Goal: Use online tool/utility: Use online tool/utility

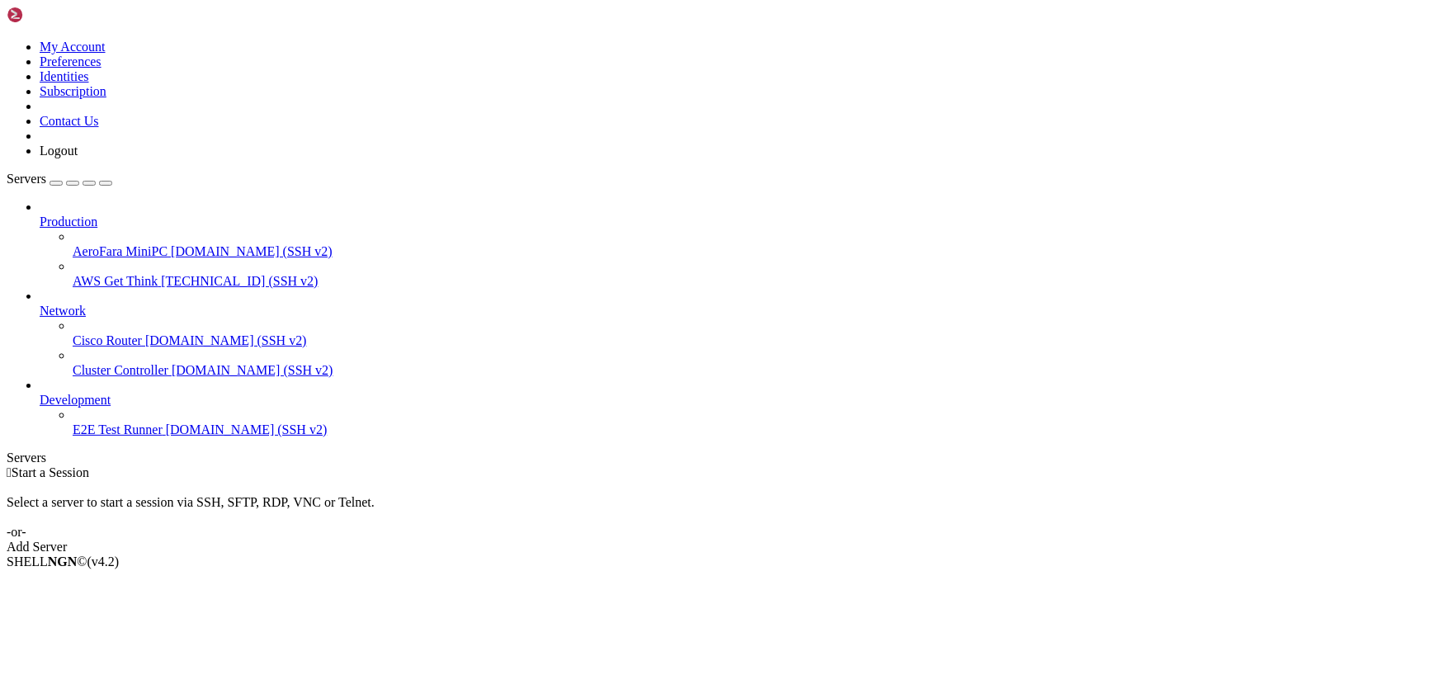
click at [125, 244] on span "AeroFara MiniPC" at bounding box center [120, 251] width 95 height 14
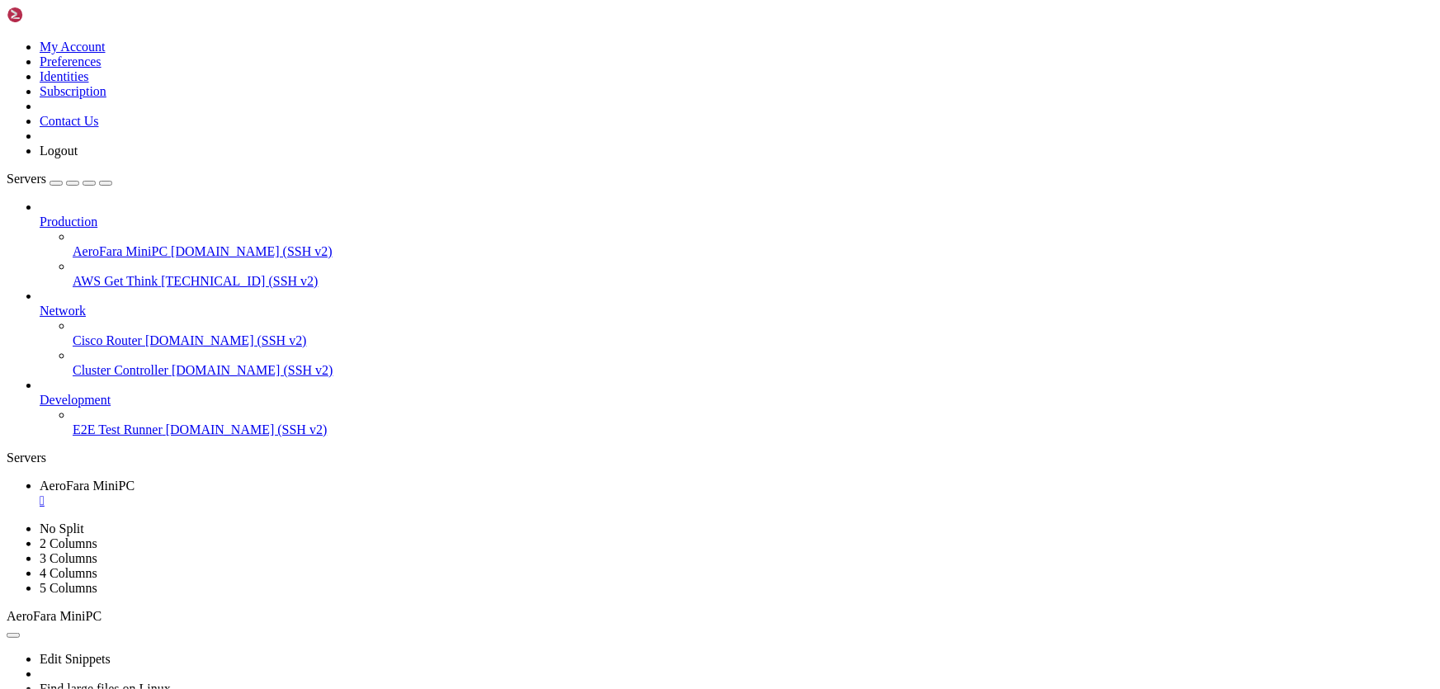
scroll to position [2455, 0]
drag, startPoint x: 466, startPoint y: 1270, endPoint x: 14, endPoint y: 1133, distance: 472.5
drag, startPoint x: 860, startPoint y: 1227, endPoint x: 12, endPoint y: 1108, distance: 855.8
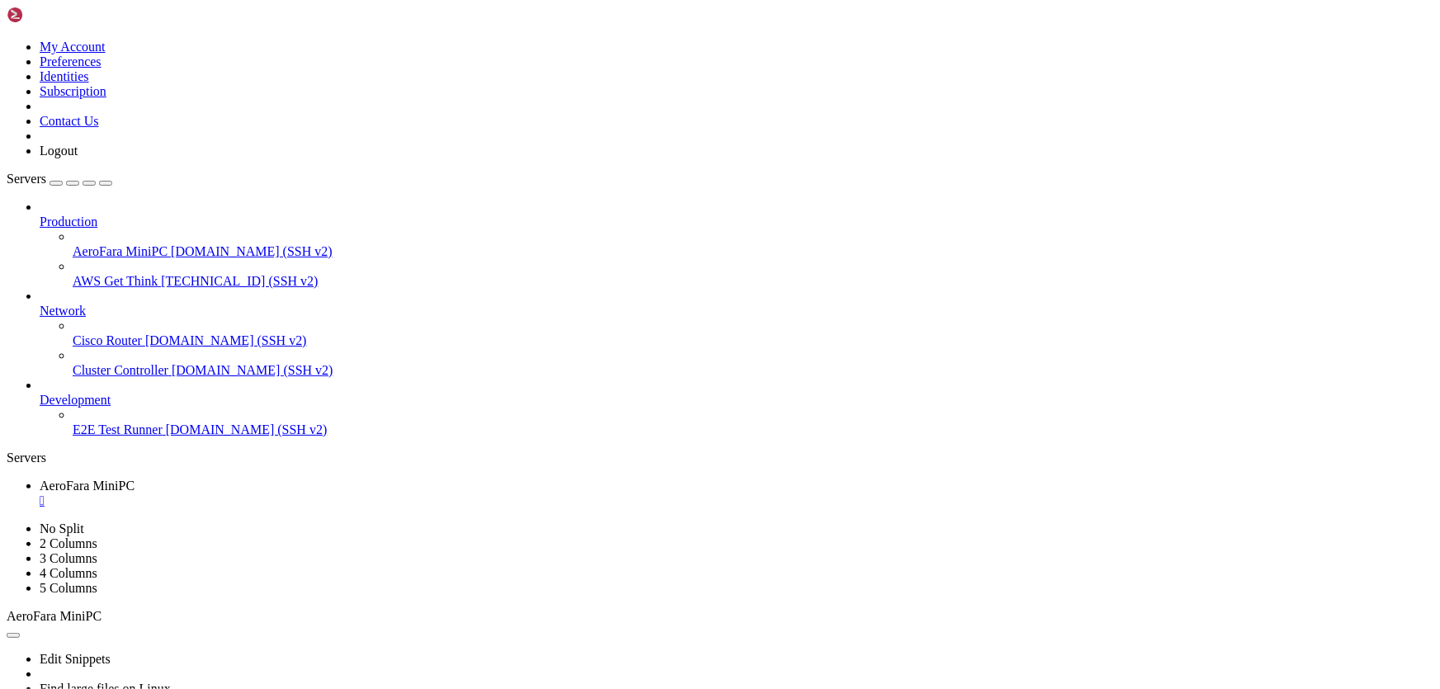
drag, startPoint x: 390, startPoint y: 1047, endPoint x: 237, endPoint y: 1049, distance: 152.7
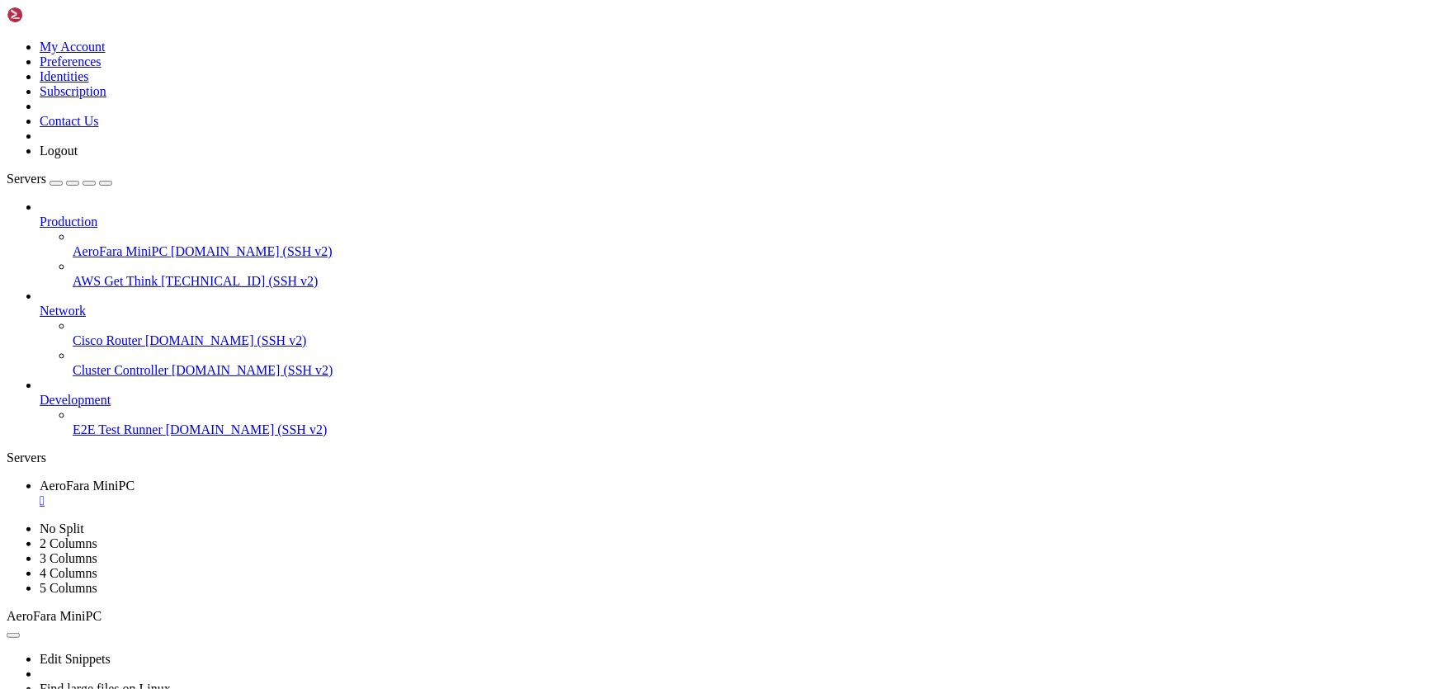
drag, startPoint x: 354, startPoint y: 1148, endPoint x: 304, endPoint y: 1147, distance: 50.3
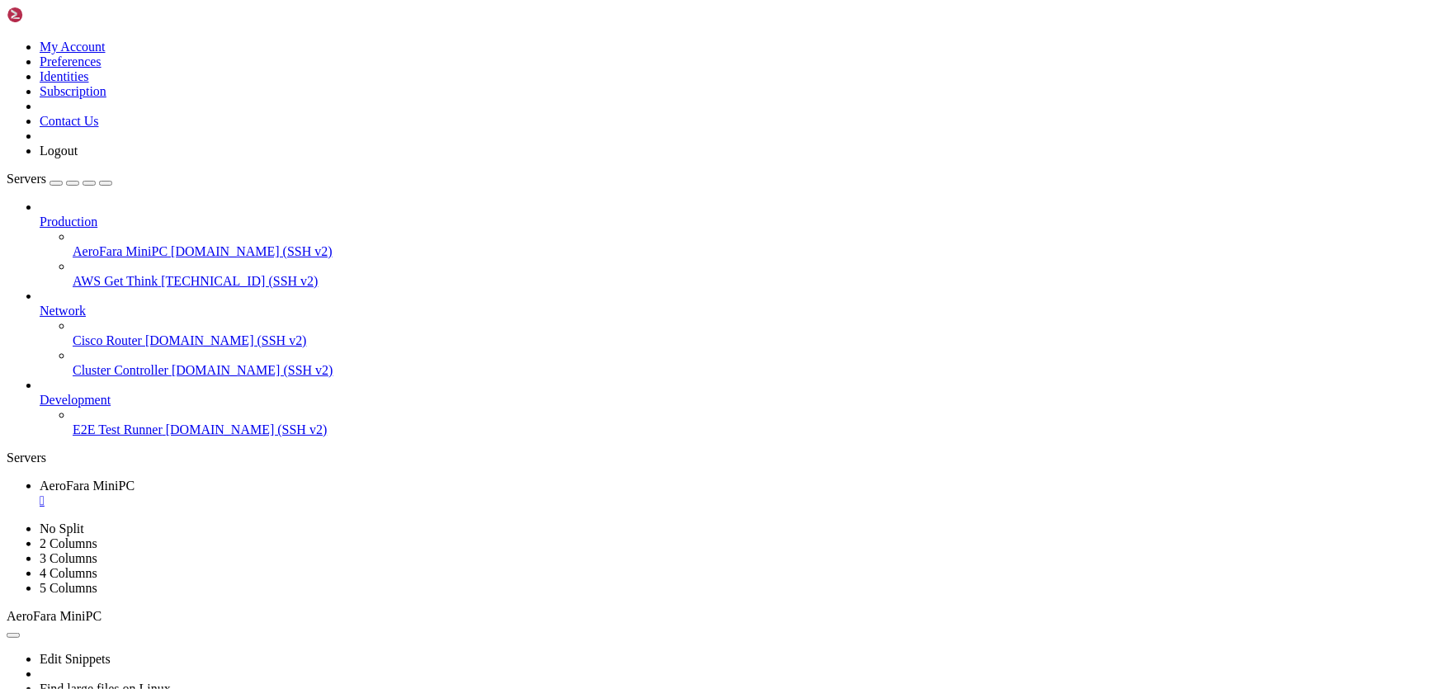
drag, startPoint x: 375, startPoint y: 952, endPoint x: 334, endPoint y: 952, distance: 40.4
drag, startPoint x: 389, startPoint y: 1064, endPoint x: 238, endPoint y: 1065, distance: 151.0
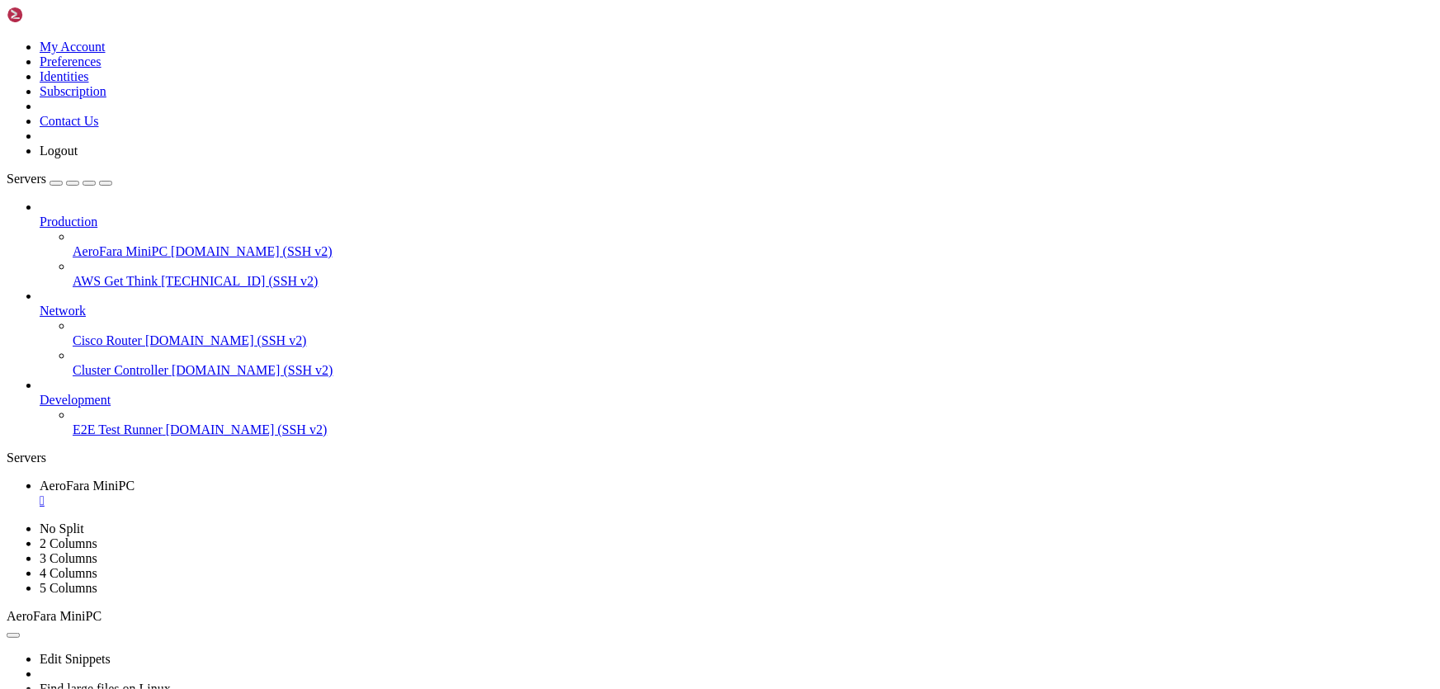
scroll to position [14646, 0]
drag, startPoint x: 488, startPoint y: 966, endPoint x: 234, endPoint y: 965, distance: 254.2
drag, startPoint x: 865, startPoint y: 1036, endPoint x: 148, endPoint y: 1028, distance: 717.2
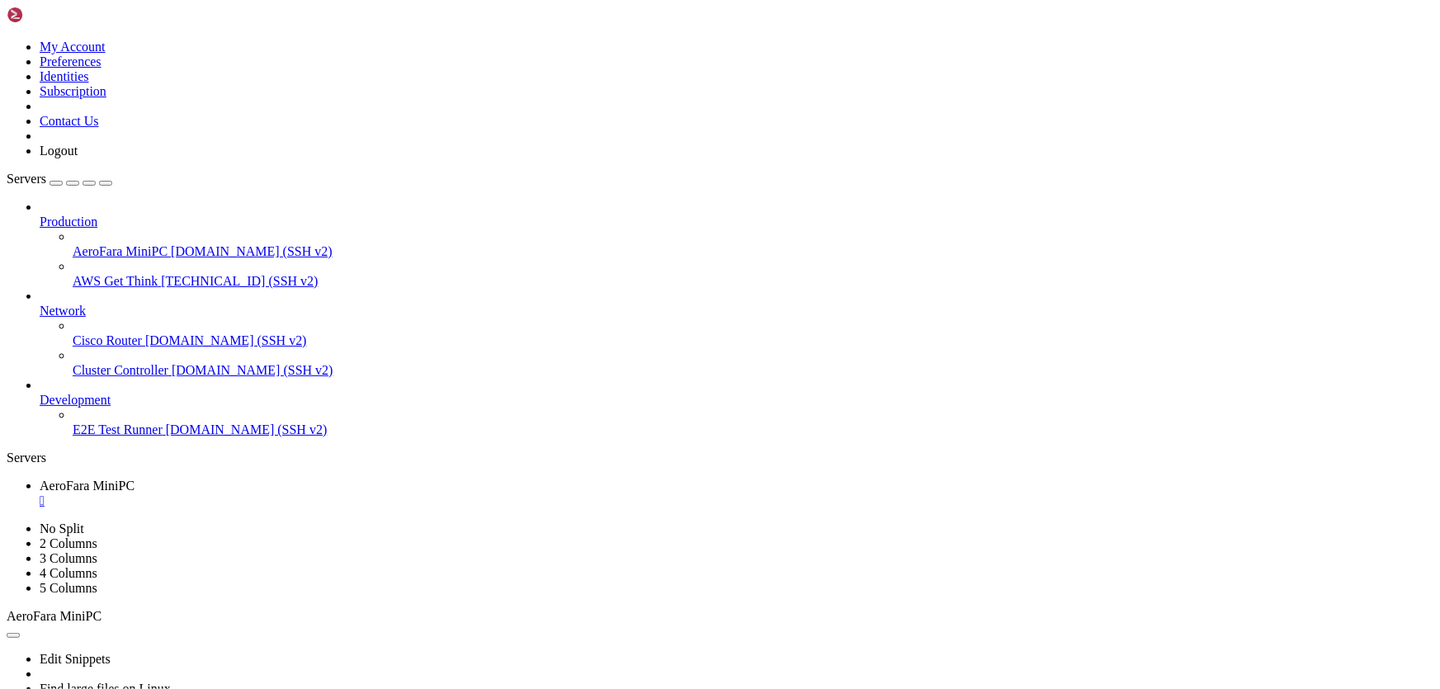
drag, startPoint x: 1183, startPoint y: 1245, endPoint x: 1031, endPoint y: 1243, distance: 151.9
copy x-row "only repays investment"
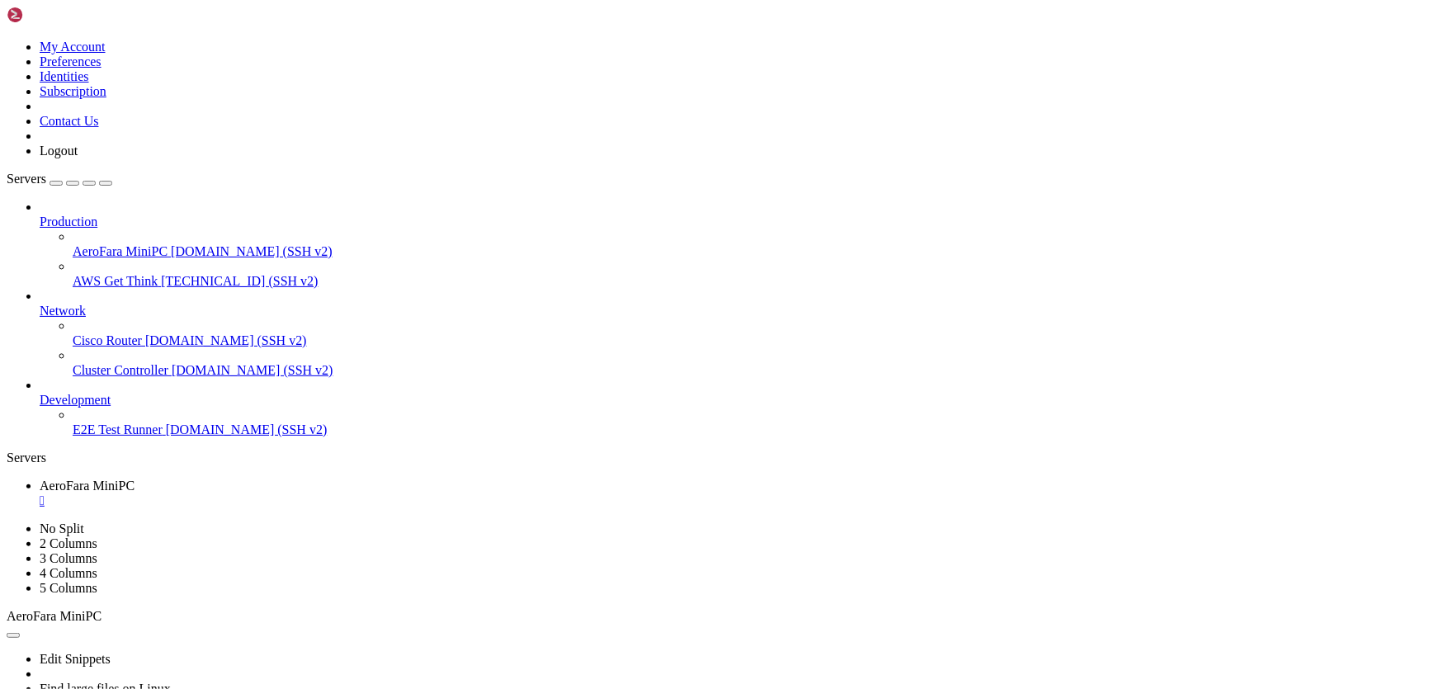
scroll to position [20552, 0]
drag, startPoint x: 654, startPoint y: 1264, endPoint x: 12, endPoint y: 955, distance: 712.7
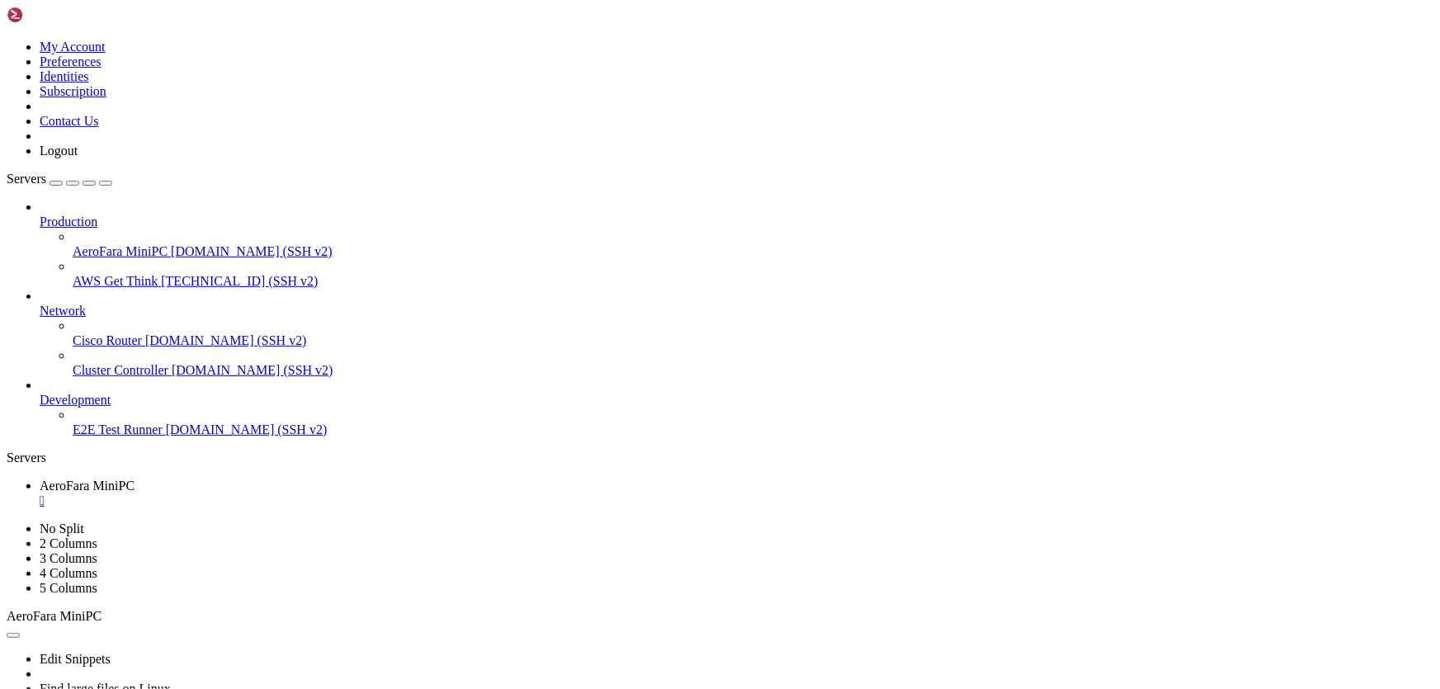
scroll to position [23358, 0]
drag, startPoint x: 1014, startPoint y: 1246, endPoint x: 14, endPoint y: 918, distance: 1052.7
